Goal: Task Accomplishment & Management: Use online tool/utility

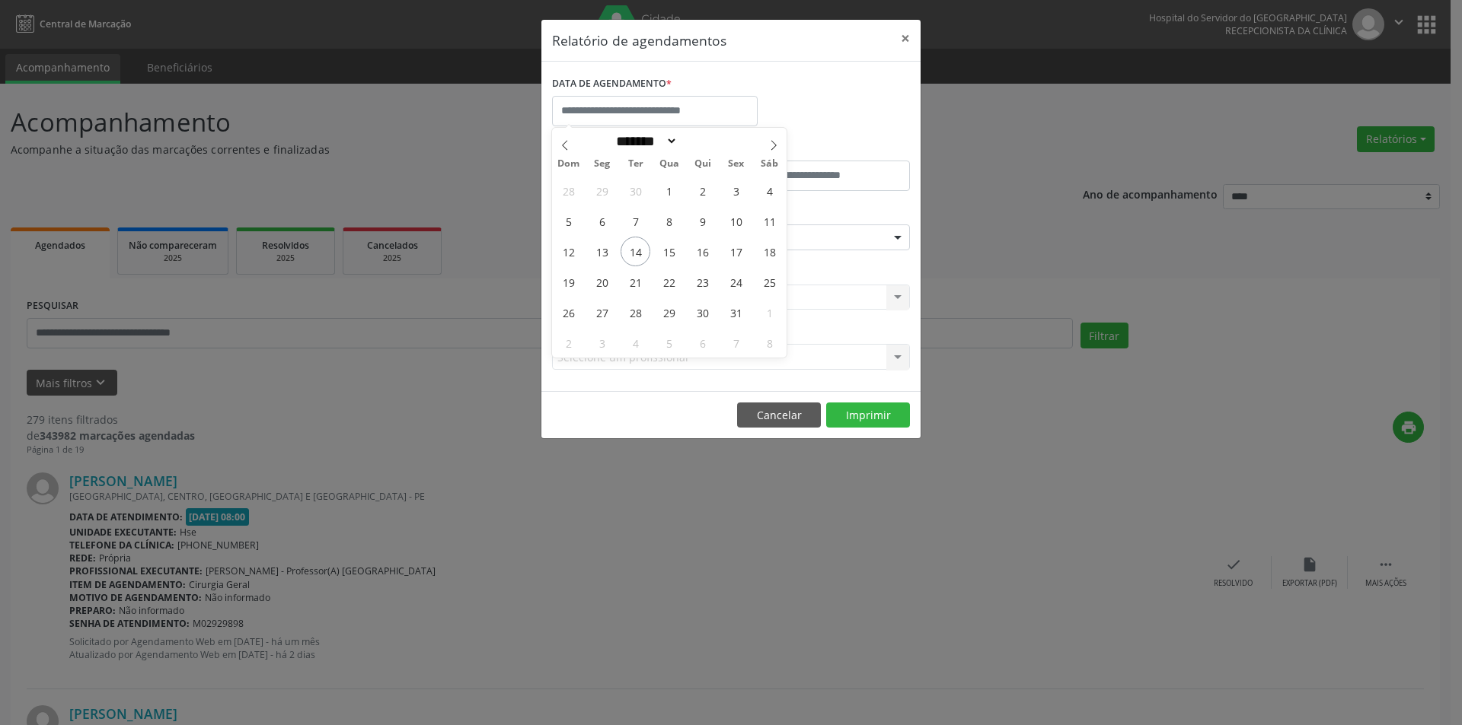
select select "*"
click at [671, 278] on span "22" at bounding box center [669, 282] width 30 height 30
type input "**********"
click at [671, 278] on span "22" at bounding box center [669, 282] width 30 height 30
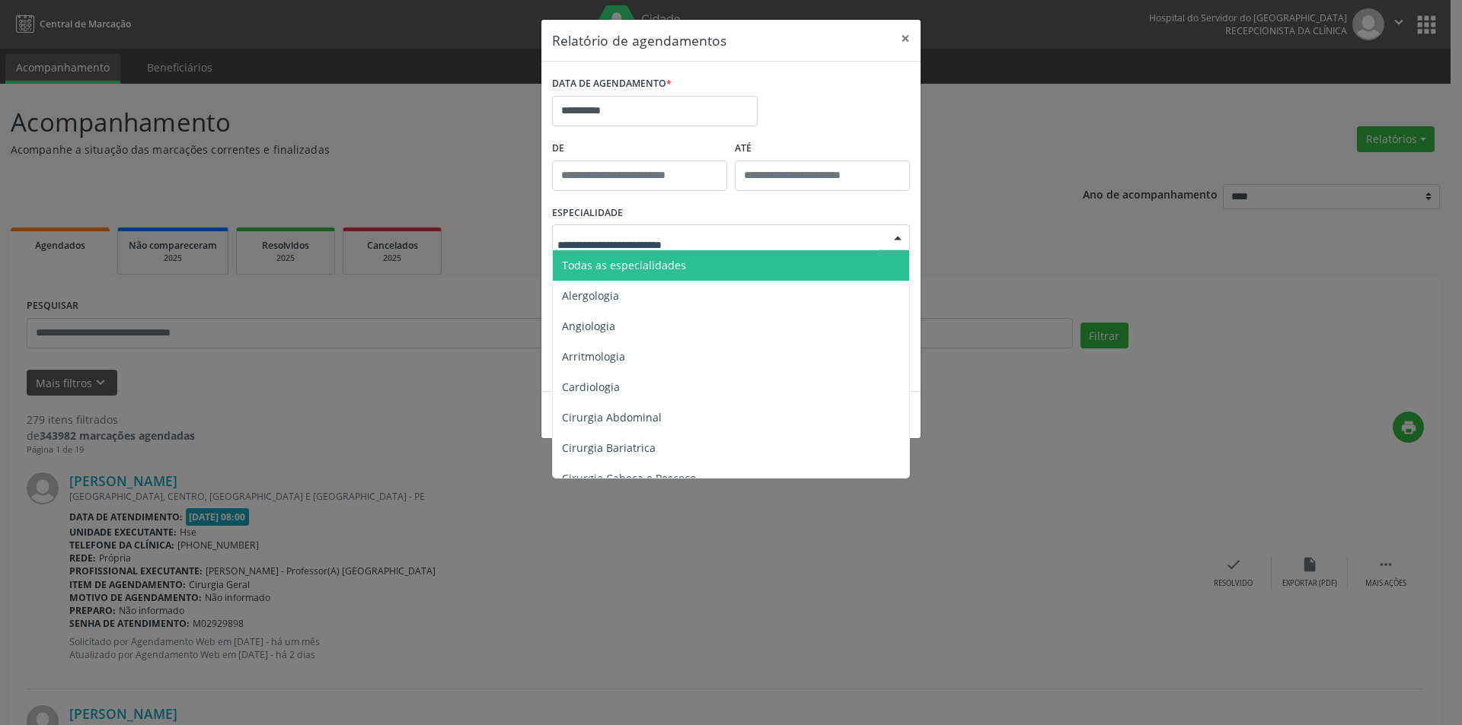
click at [649, 264] on span "Todas as especialidades" at bounding box center [624, 265] width 124 height 14
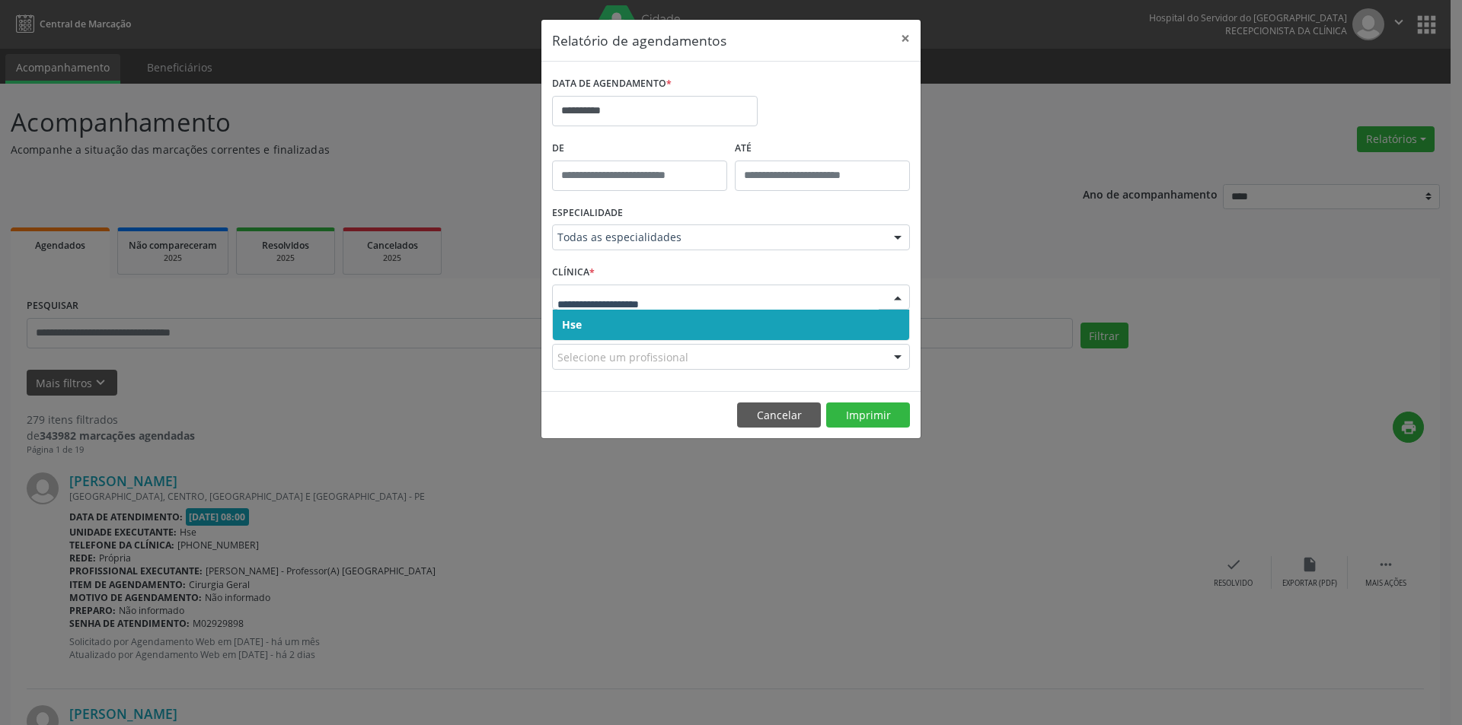
click at [618, 324] on span "Hse" at bounding box center [731, 325] width 356 height 30
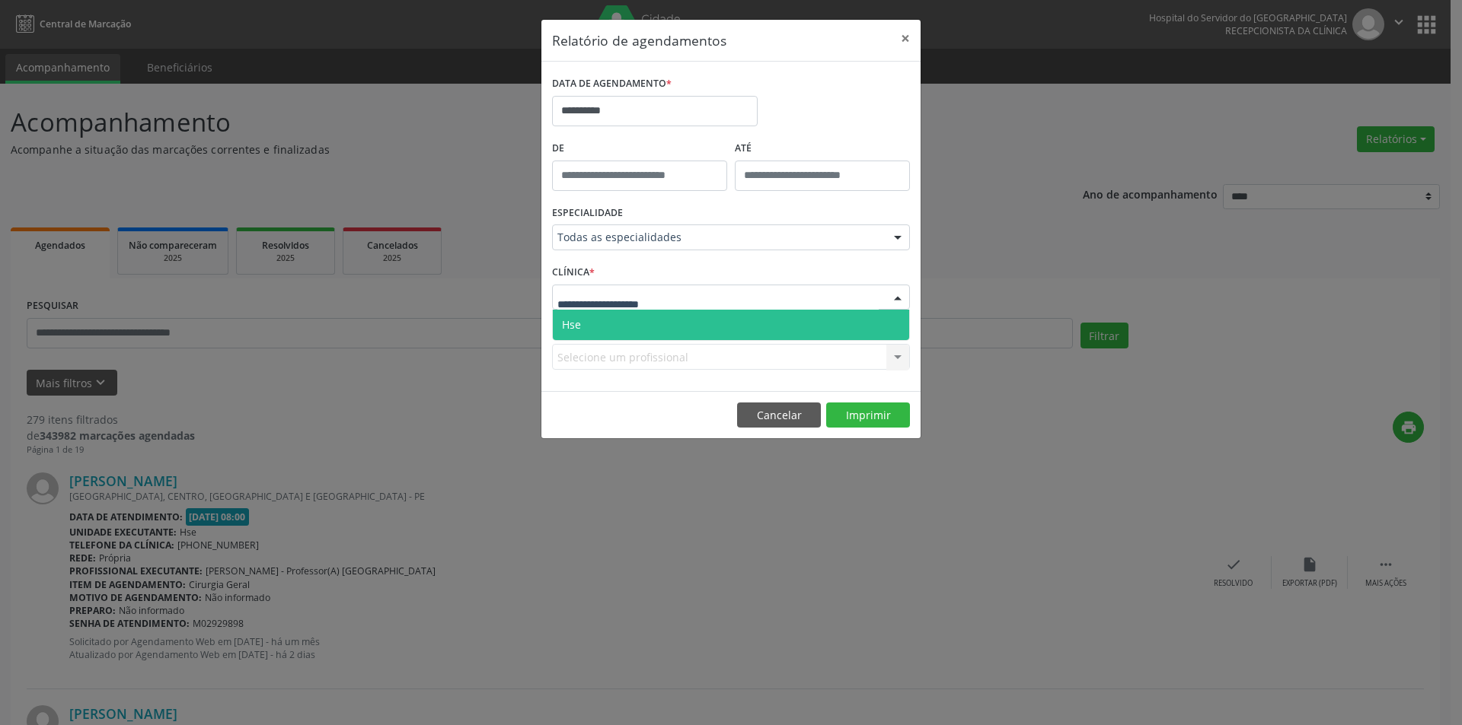
click at [631, 322] on span "Hse" at bounding box center [731, 325] width 356 height 30
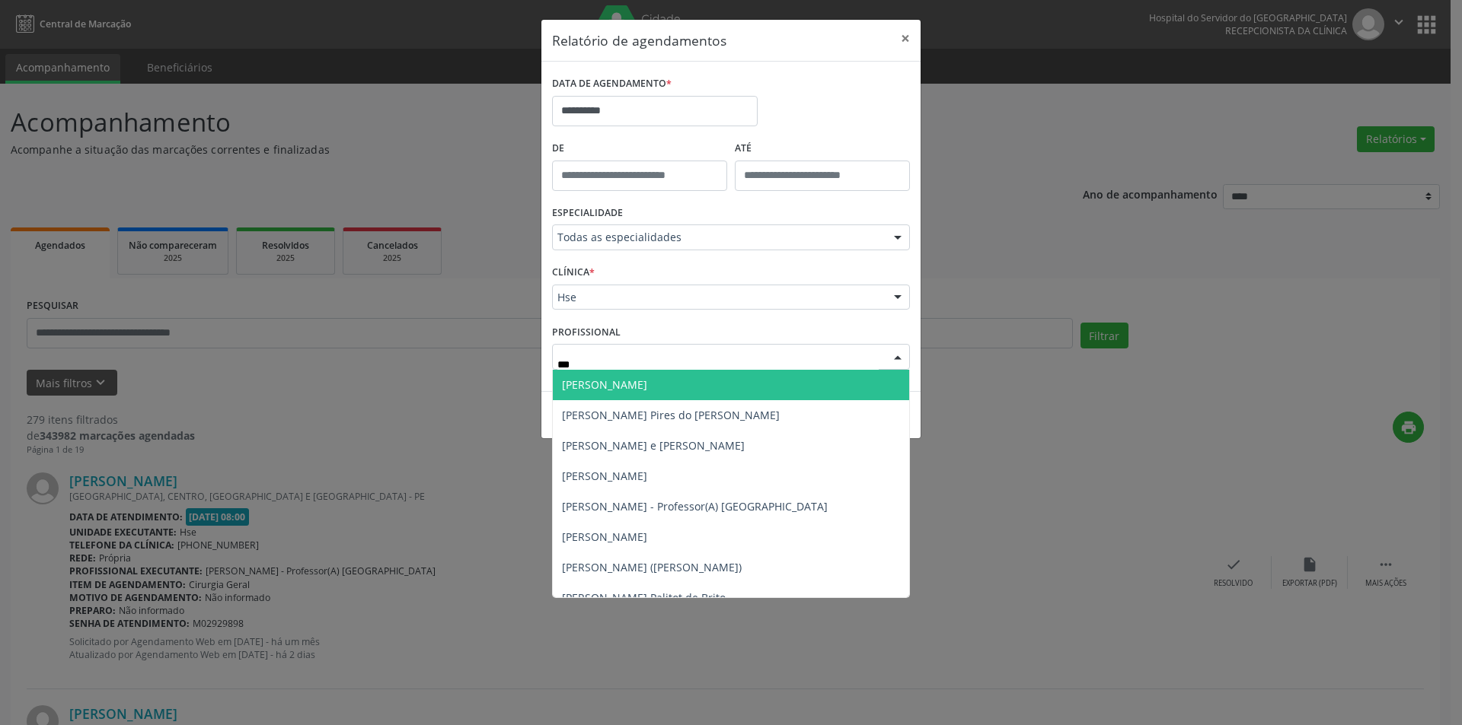
type input "****"
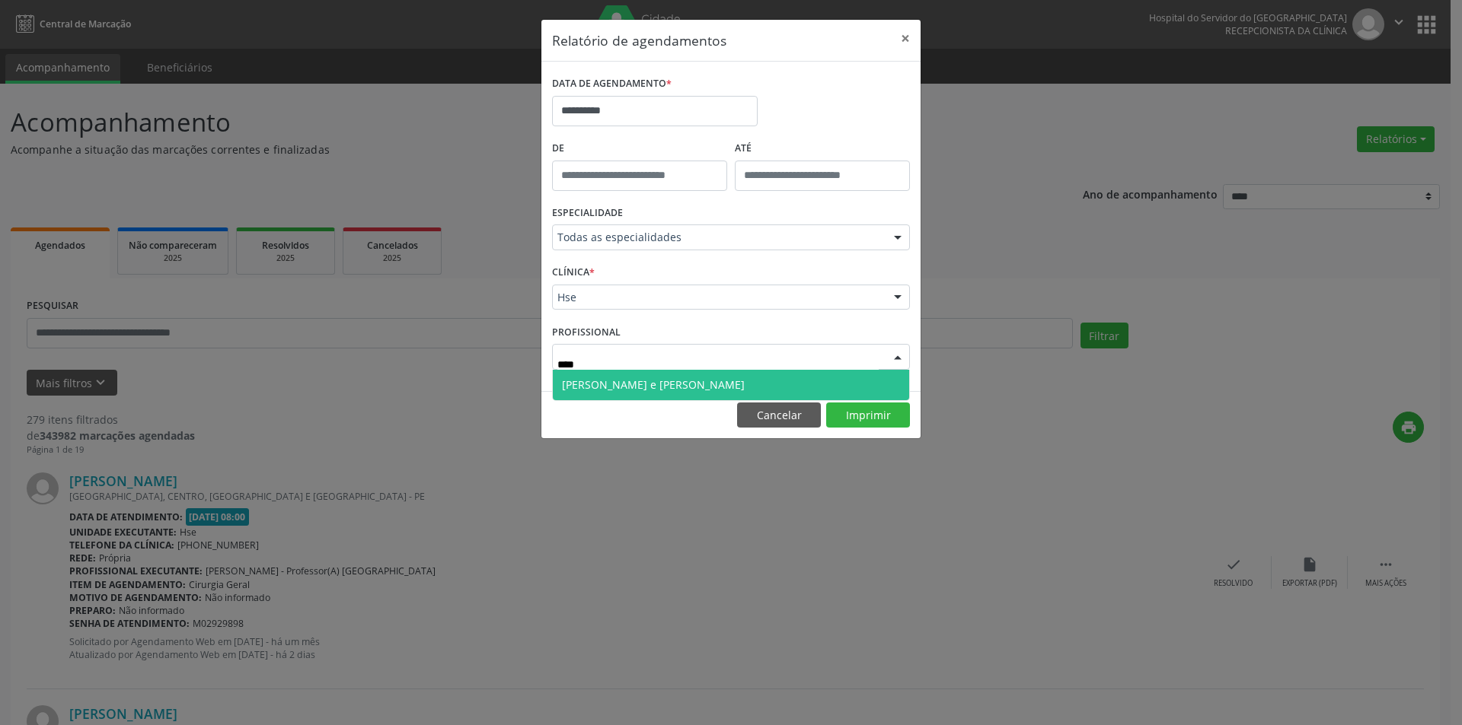
click at [620, 384] on span "[PERSON_NAME] e [PERSON_NAME]" at bounding box center [653, 385] width 183 height 14
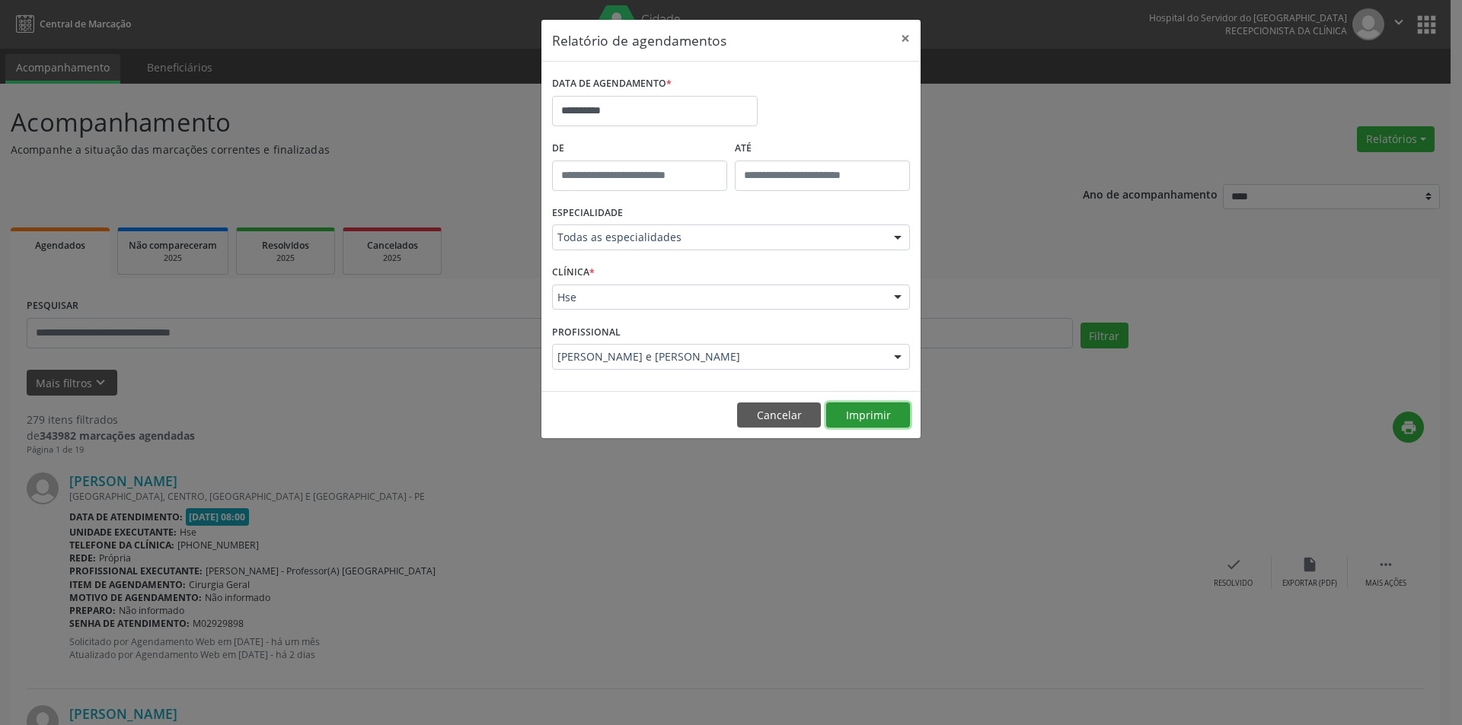
click at [866, 416] on button "Imprimir" at bounding box center [868, 416] width 84 height 26
click at [785, 411] on button "Cancelar" at bounding box center [779, 416] width 84 height 26
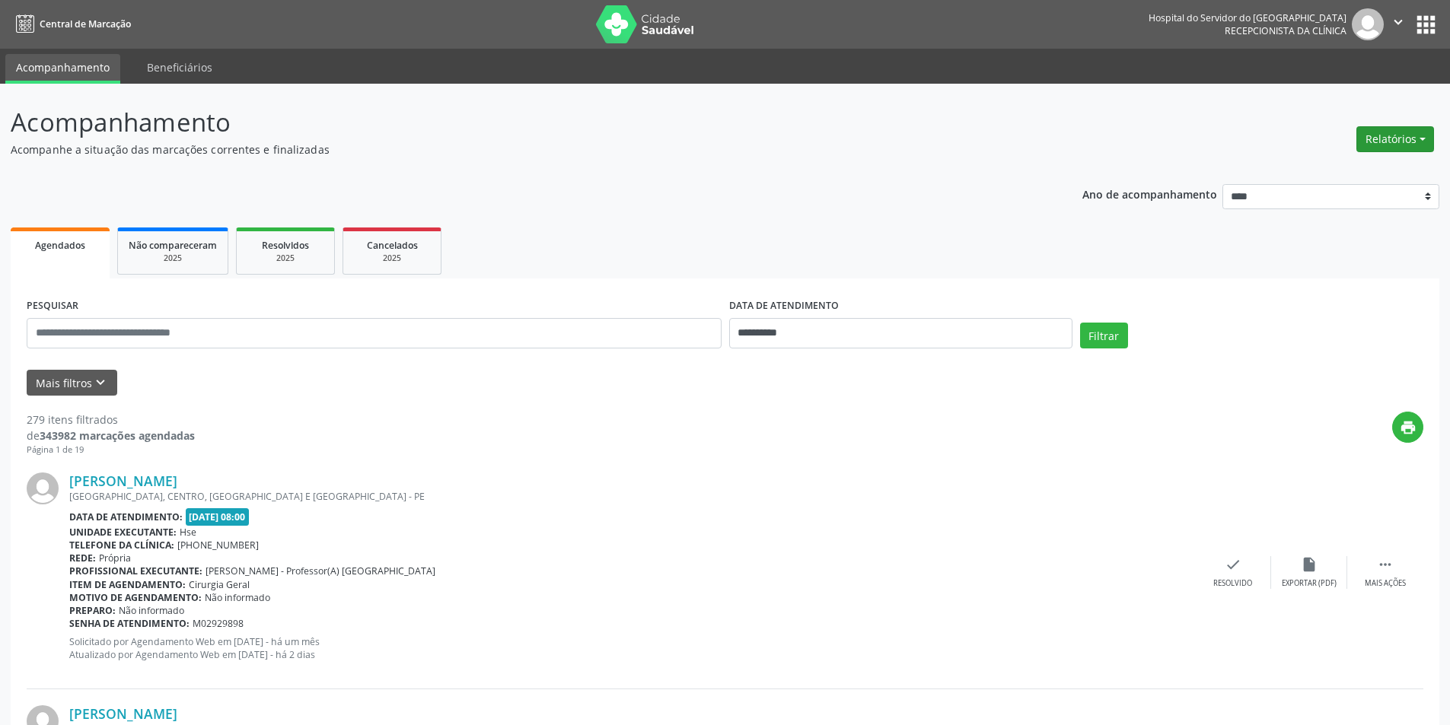
click at [1390, 139] on button "Relatórios" at bounding box center [1396, 139] width 78 height 26
click at [1341, 165] on link "Agendamentos" at bounding box center [1353, 171] width 164 height 21
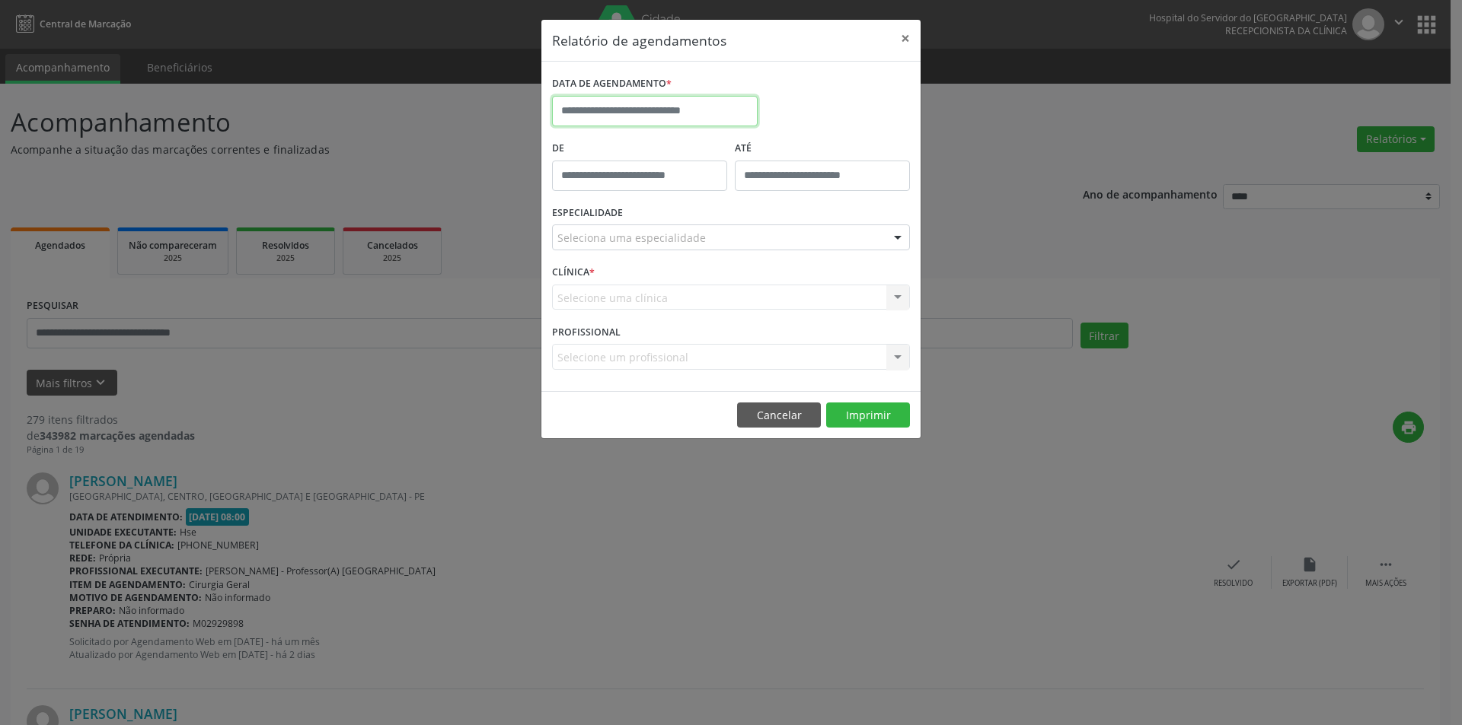
click at [633, 111] on input "text" at bounding box center [655, 111] width 206 height 30
click at [668, 255] on span "15" at bounding box center [669, 252] width 30 height 30
type input "**********"
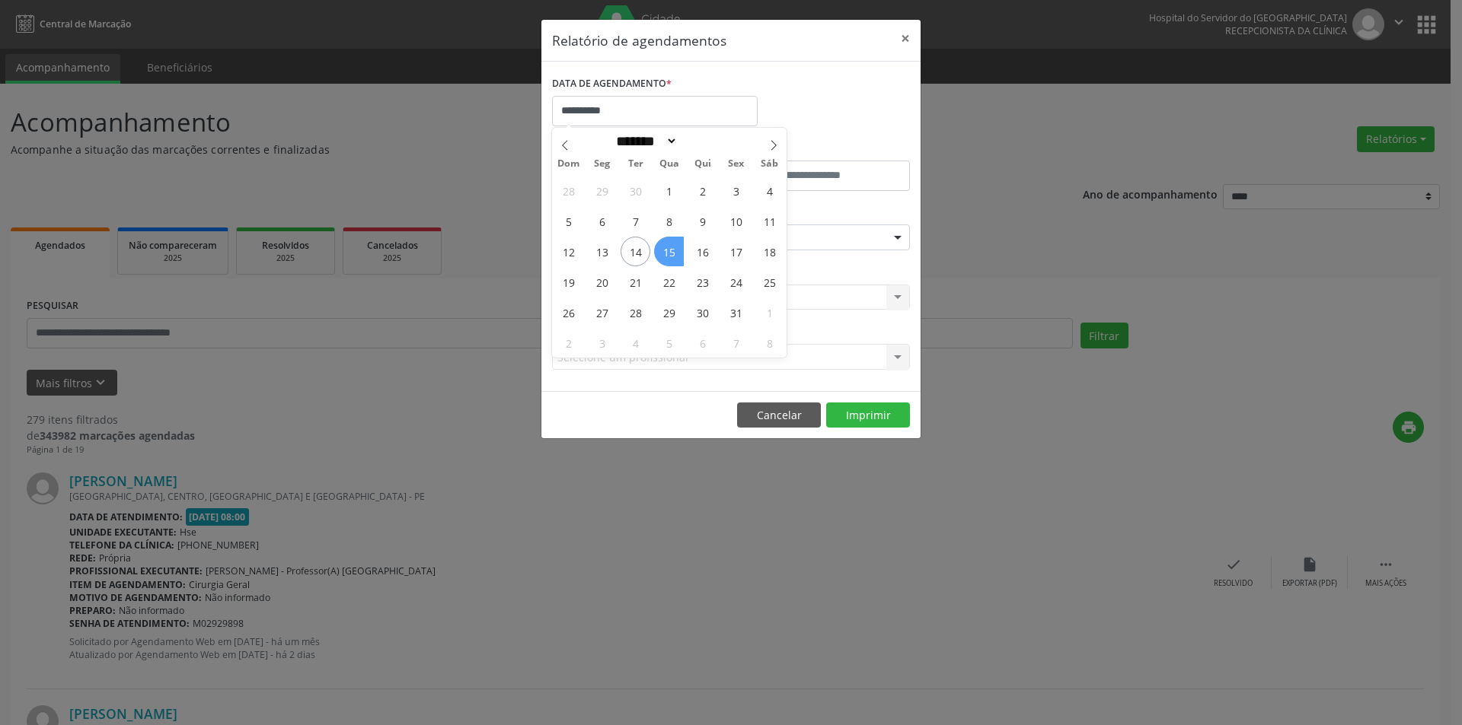
click at [668, 255] on span "15" at bounding box center [669, 252] width 30 height 30
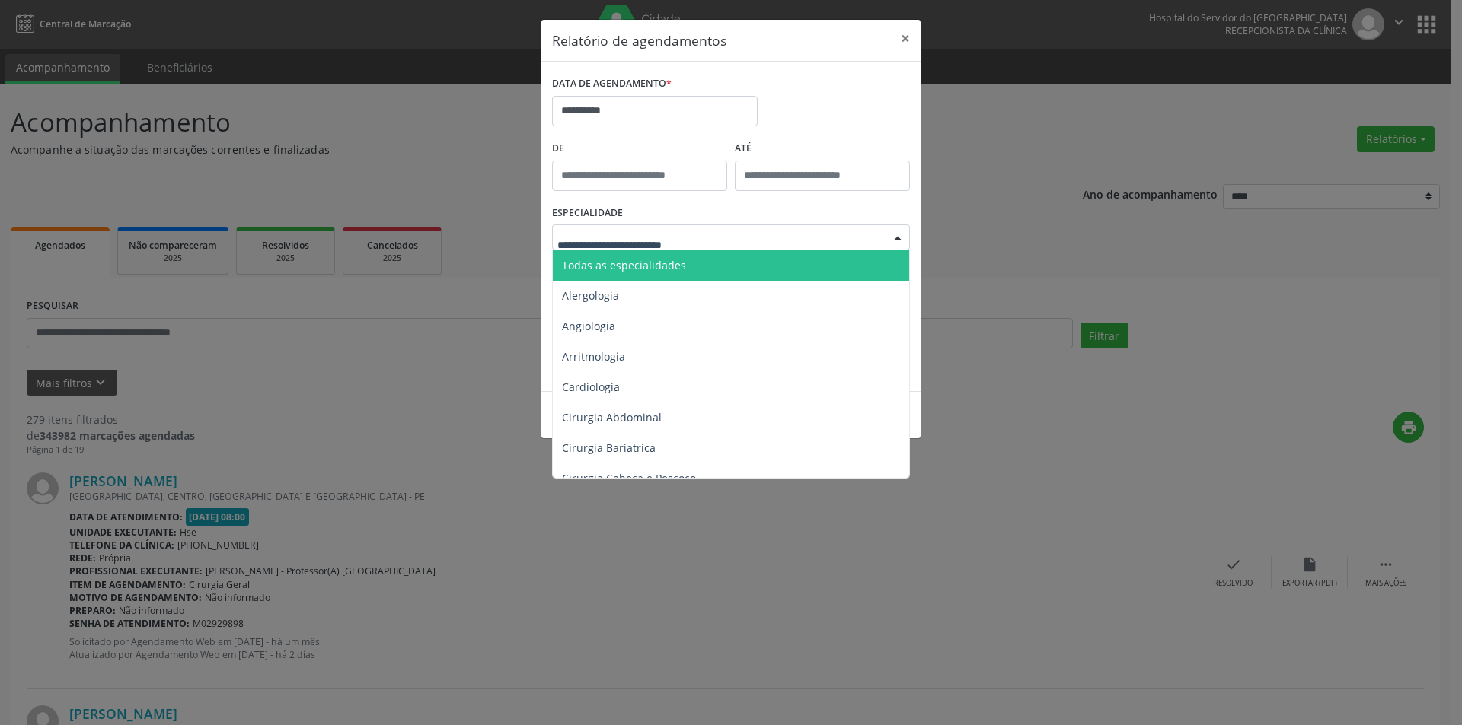
click at [648, 263] on span "Todas as especialidades" at bounding box center [624, 265] width 124 height 14
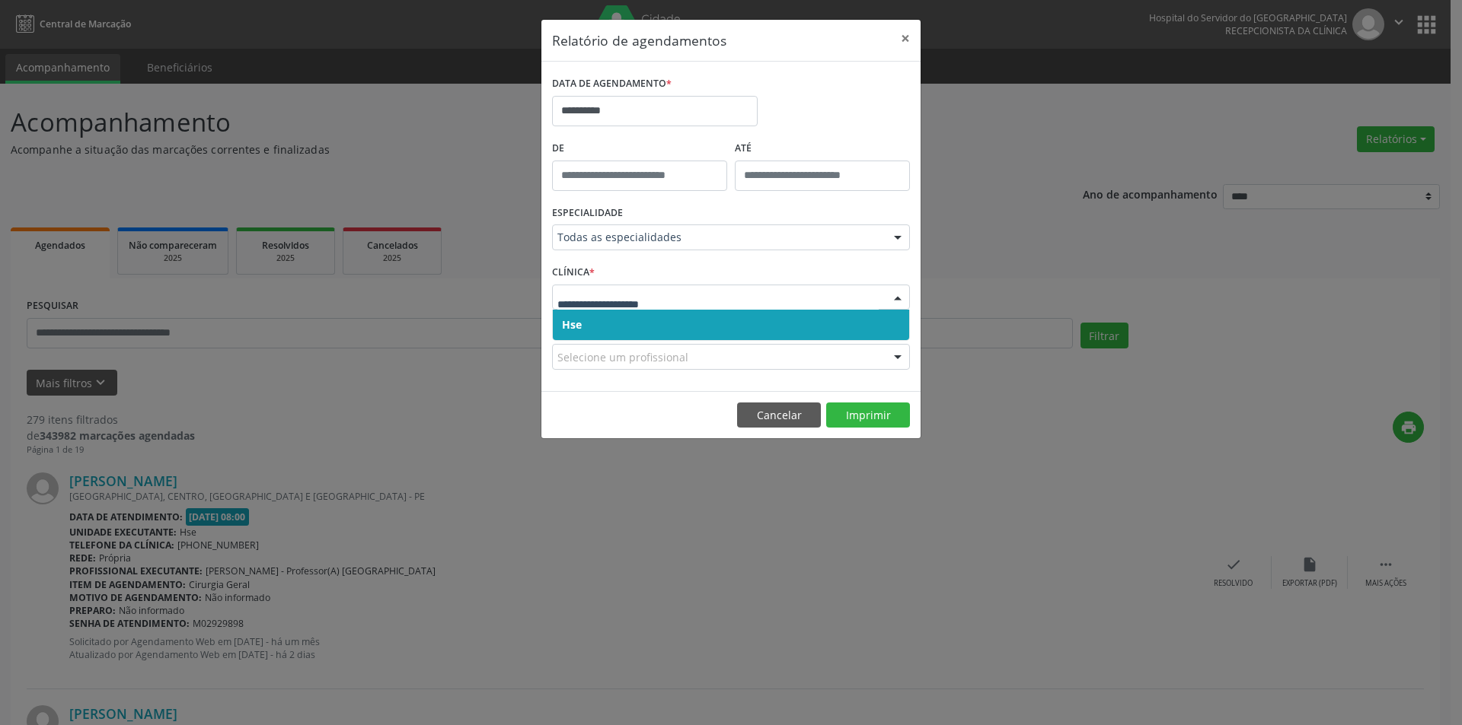
click at [639, 327] on span "Hse" at bounding box center [731, 325] width 356 height 30
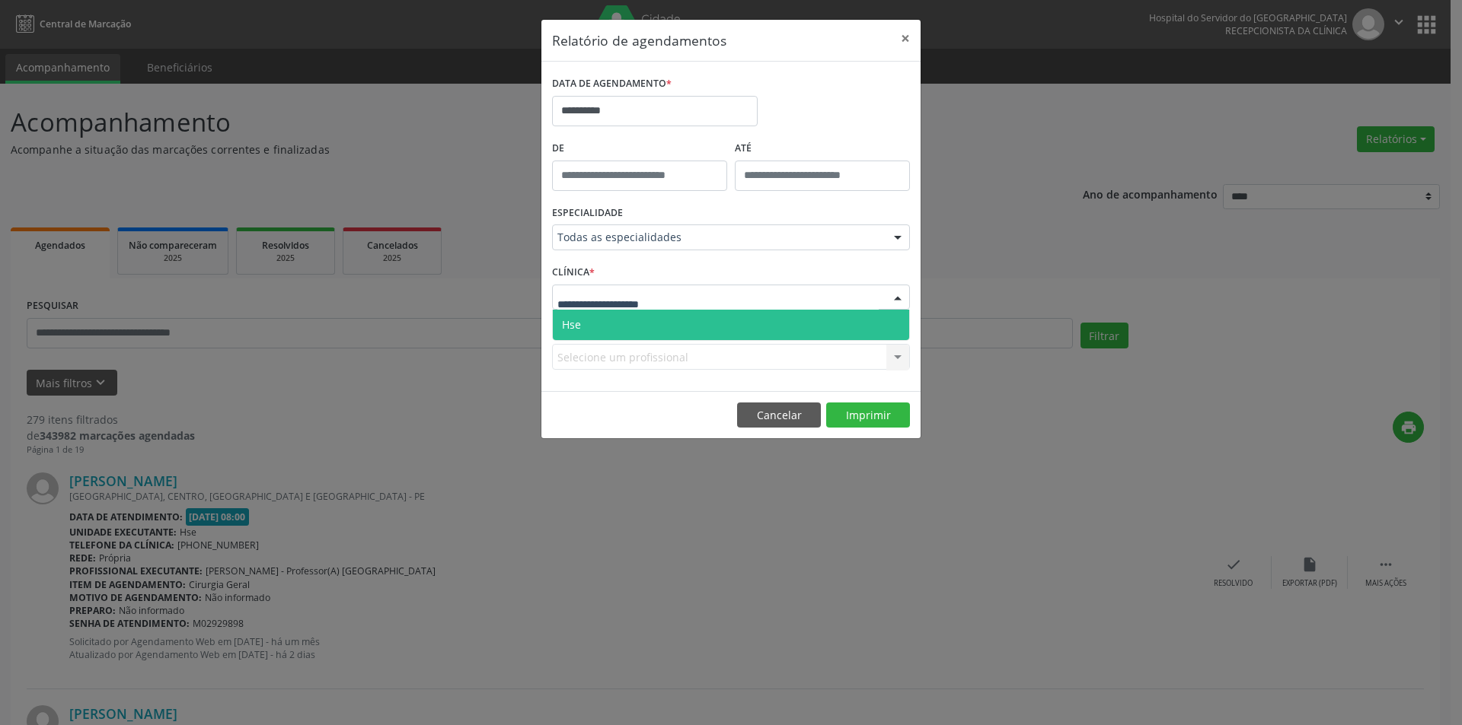
click at [626, 314] on span "Hse" at bounding box center [731, 325] width 356 height 30
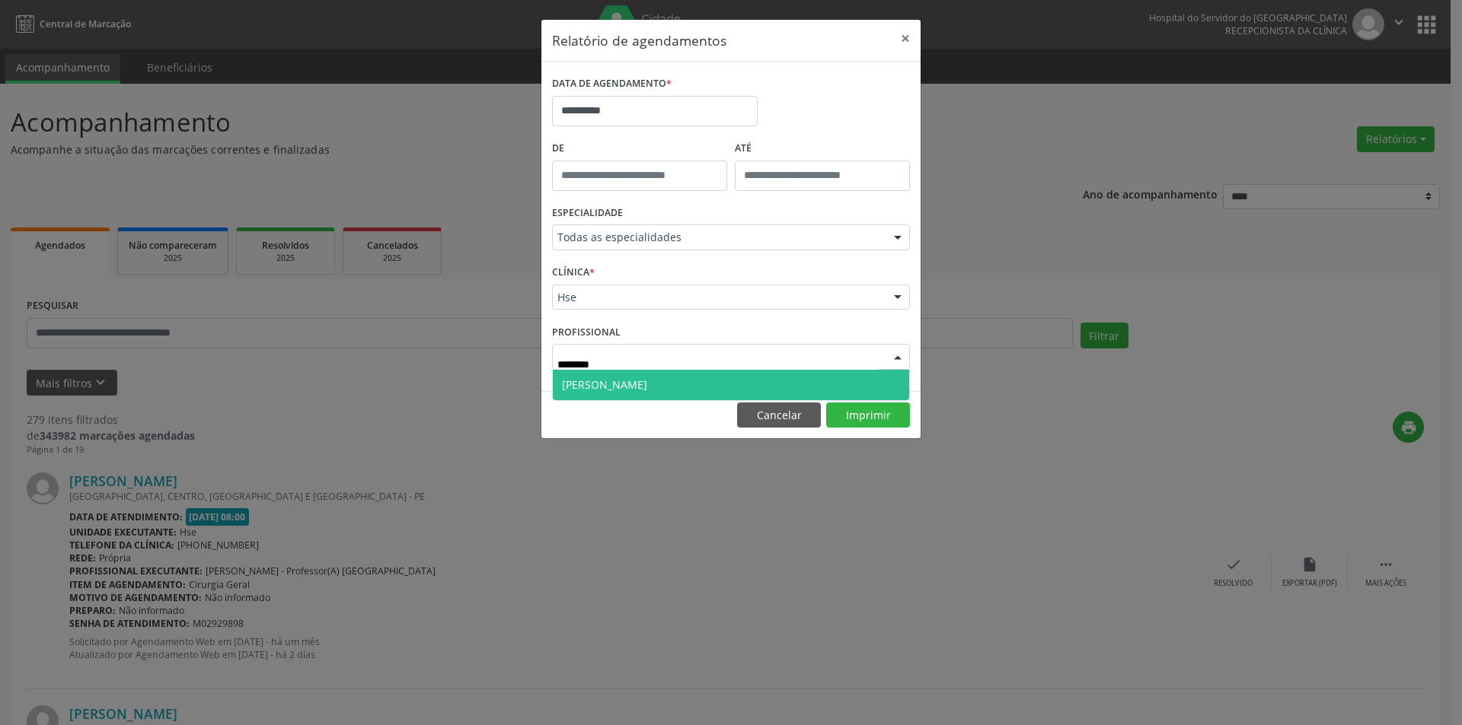
click at [623, 383] on span "[PERSON_NAME]" at bounding box center [604, 385] width 85 height 14
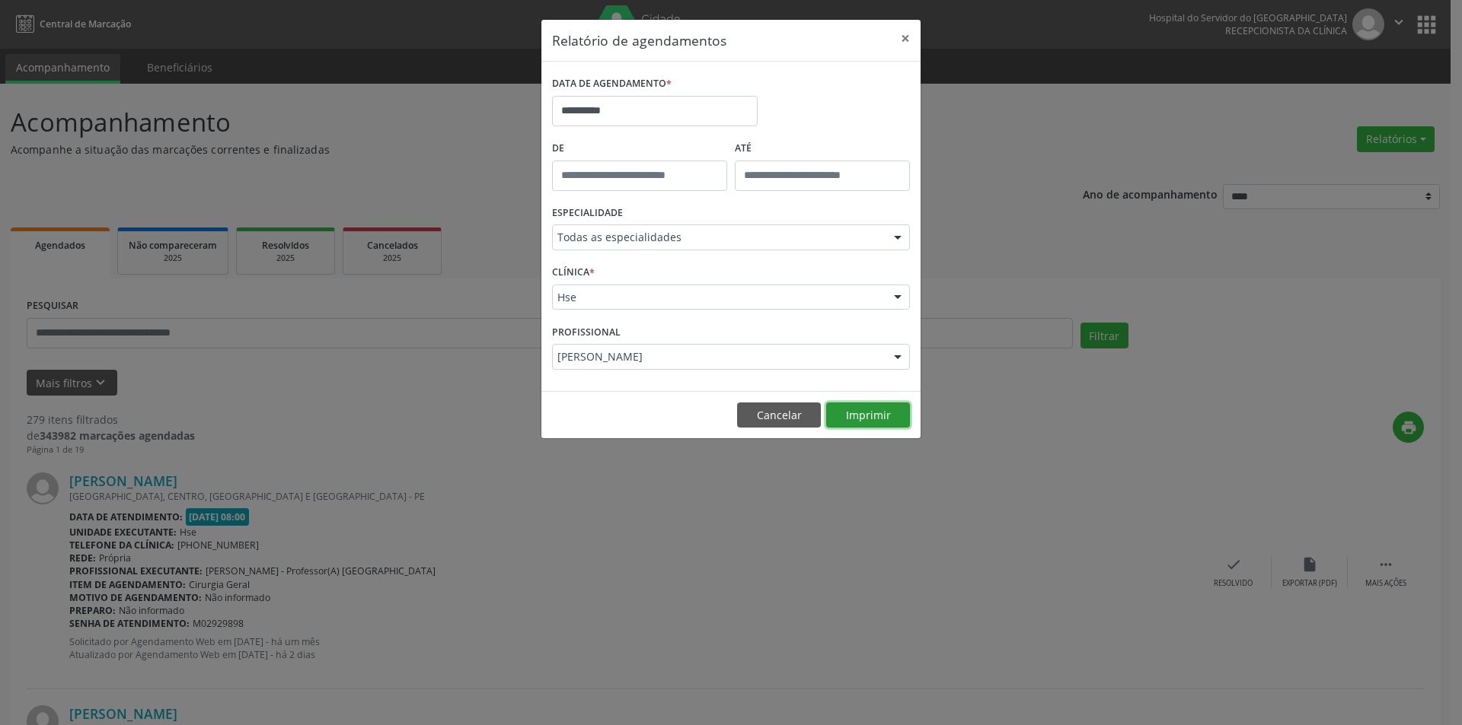
click at [863, 420] on button "Imprimir" at bounding box center [868, 416] width 84 height 26
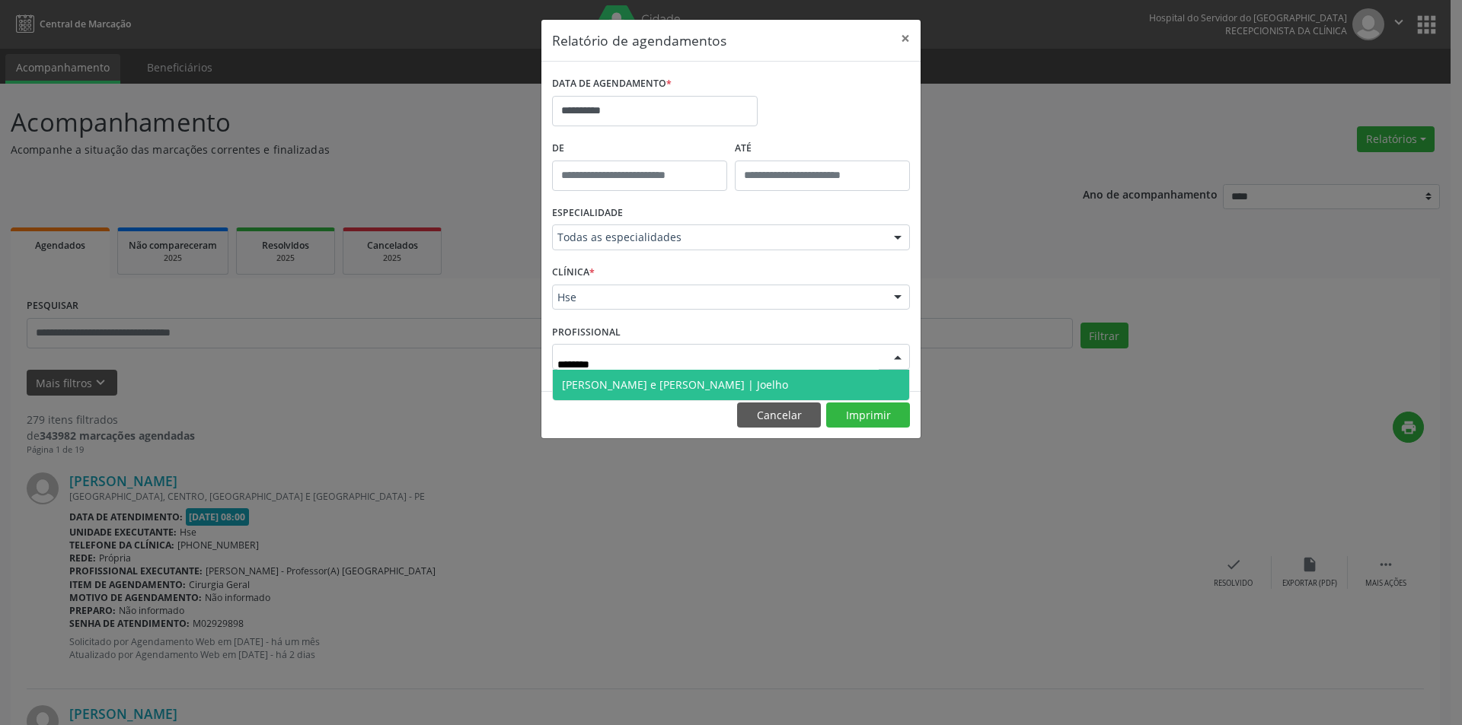
type input "*********"
click at [618, 381] on span "[PERSON_NAME] e [PERSON_NAME] | Joelho" at bounding box center [675, 385] width 226 height 14
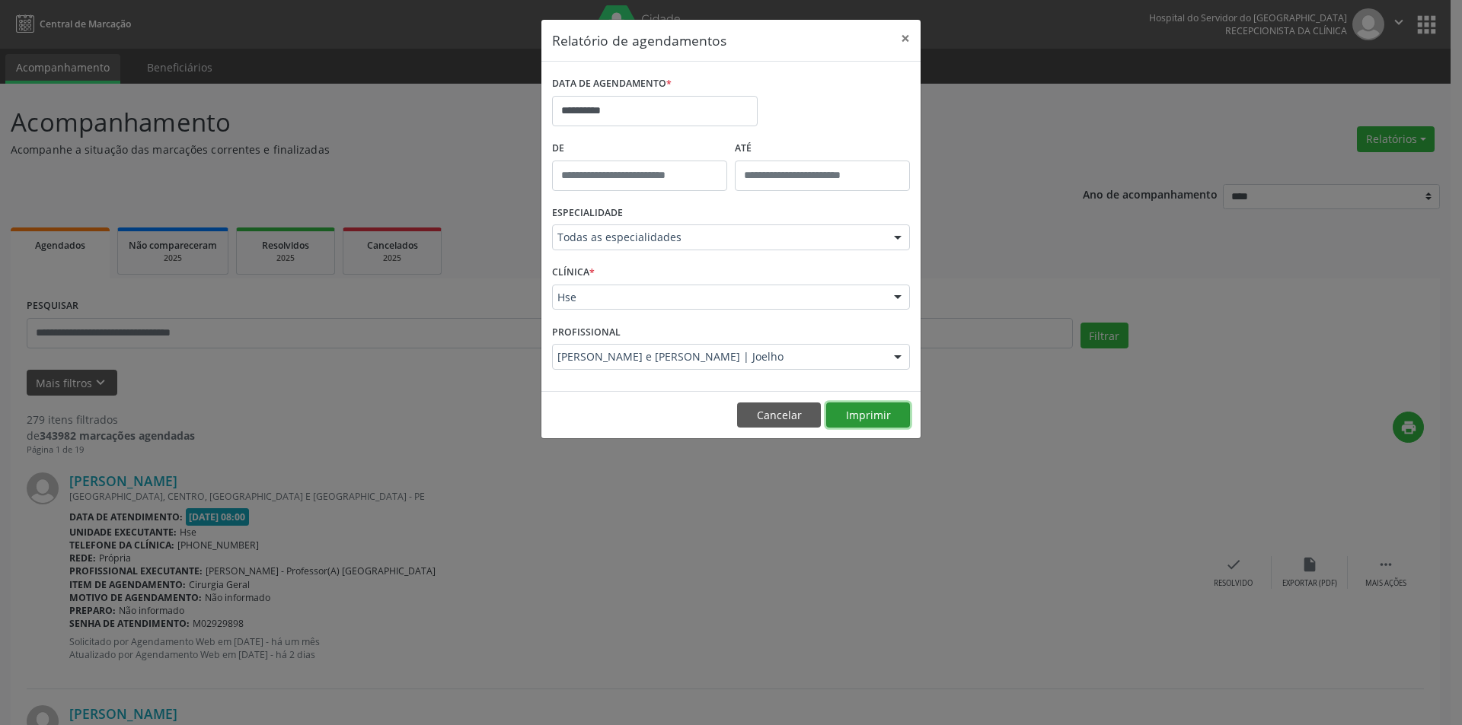
click at [866, 419] on button "Imprimir" at bounding box center [868, 416] width 84 height 26
